Goal: Information Seeking & Learning: Learn about a topic

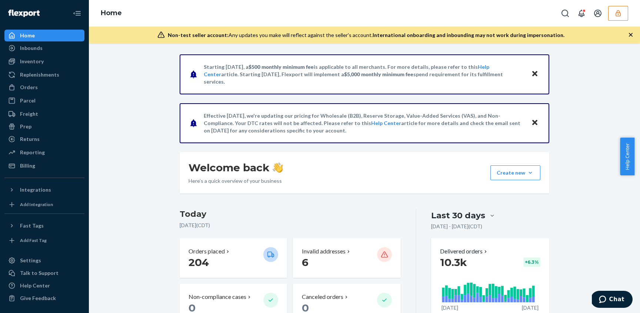
scroll to position [96, 0]
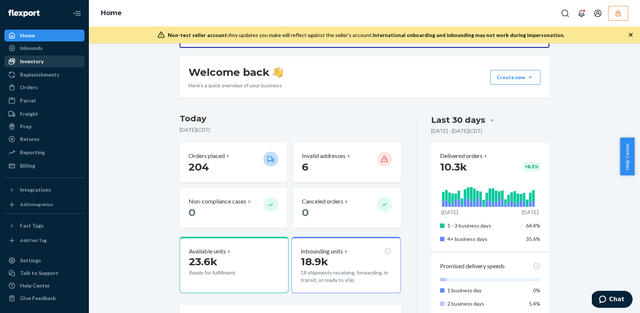
click at [55, 59] on div "Inventory" at bounding box center [44, 61] width 79 height 10
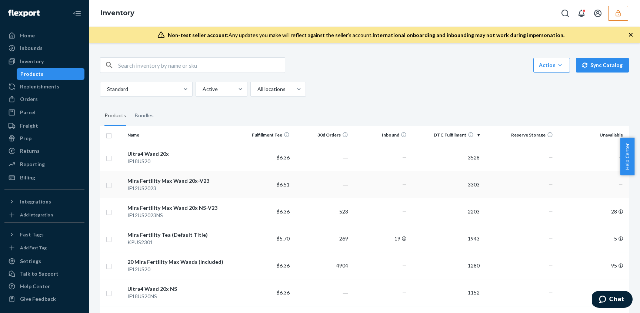
click at [209, 182] on div "Mira Fertility Max Wand 20x-V23" at bounding box center [179, 180] width 104 height 7
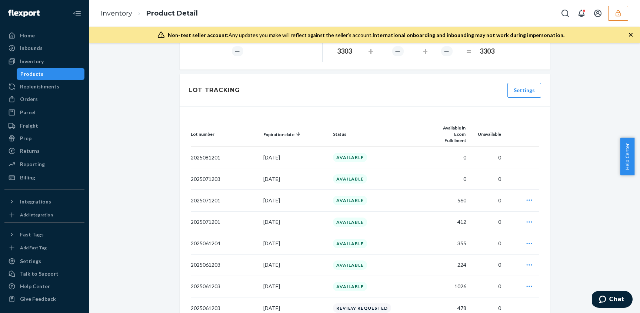
scroll to position [786, 0]
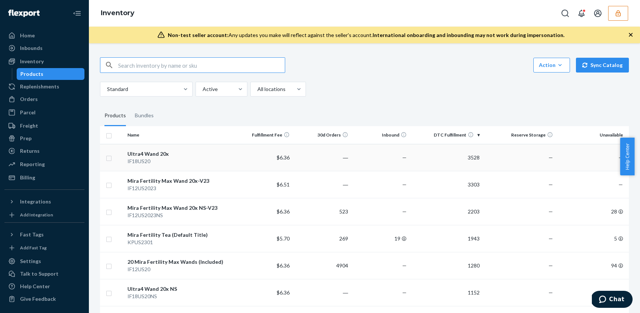
click at [163, 154] on div "Ultra4 Wand 20x" at bounding box center [179, 153] width 104 height 7
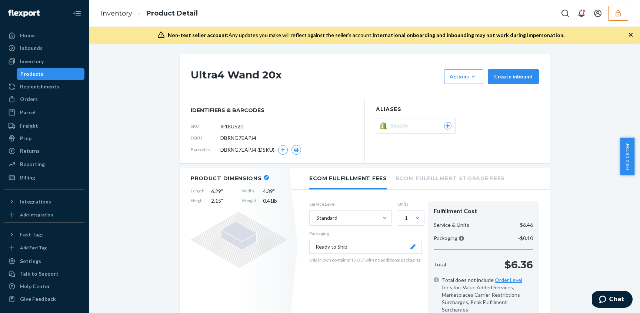
scroll to position [776, 0]
